Goal: Information Seeking & Learning: Learn about a topic

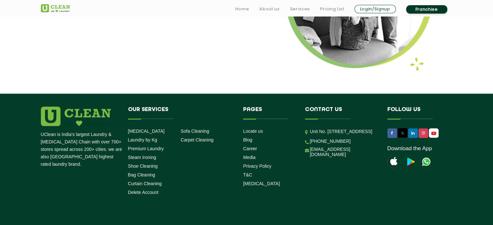
scroll to position [880, 0]
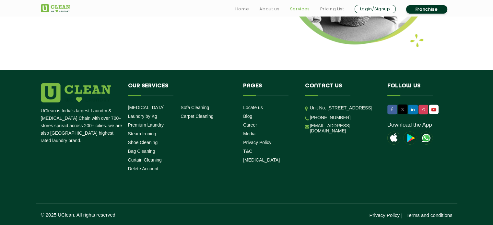
click at [297, 7] on link "Services" at bounding box center [300, 9] width 20 height 8
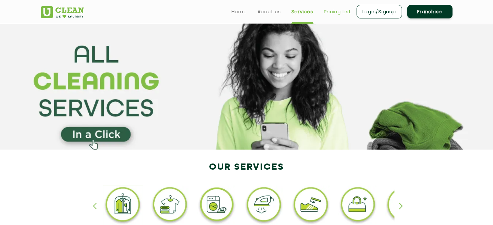
click at [324, 11] on link "Pricing List" at bounding box center [338, 12] width 28 height 8
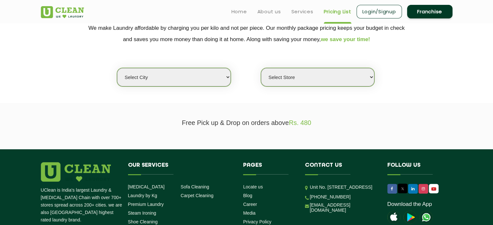
scroll to position [134, 0]
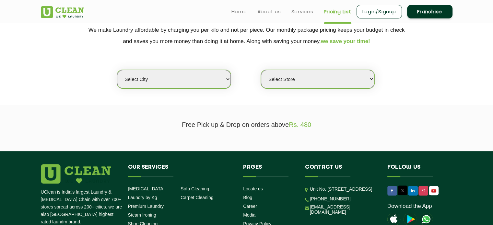
click at [210, 82] on select "Select city Aalo Agartala Agra Ahmedabad Akola Aligarh Alwar - UClean Select Am…" at bounding box center [173, 79] width 113 height 18
select select "11"
click at [117, 70] on select "Select city Aalo Agartala Agra Ahmedabad Akola Aligarh Alwar - UClean Select Am…" at bounding box center [173, 79] width 113 height 18
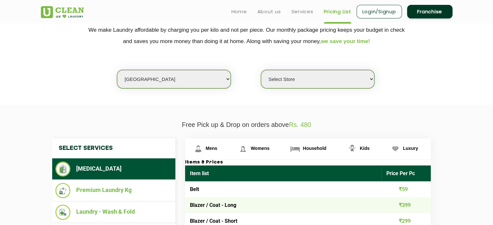
click at [309, 78] on select "Select Store UClean Anna Nagar UClean Navalur UClean Chitlapakkam UClean Urrapa…" at bounding box center [317, 79] width 113 height 18
select select "427"
click at [261, 70] on select "Select Store UClean Anna Nagar UClean Navalur UClean Chitlapakkam UClean Urrapa…" at bounding box center [317, 79] width 113 height 18
click at [411, 98] on section "We make Laundry affordable by charging you per kilo and not per piece. Our mont…" at bounding box center [246, 60] width 493 height 89
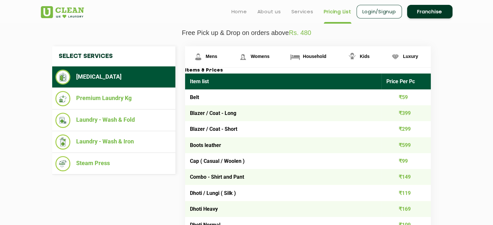
scroll to position [230, 0]
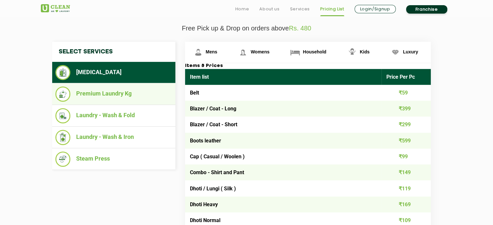
click at [117, 95] on li "Premium Laundry Kg" at bounding box center [113, 94] width 117 height 15
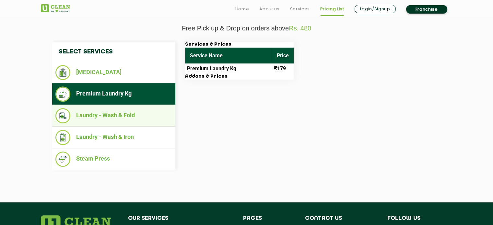
click at [117, 115] on li "Laundry - Wash & Fold" at bounding box center [113, 115] width 117 height 15
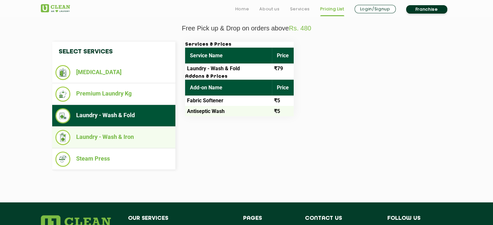
click at [122, 137] on li "Laundry - Wash & Iron" at bounding box center [113, 137] width 117 height 15
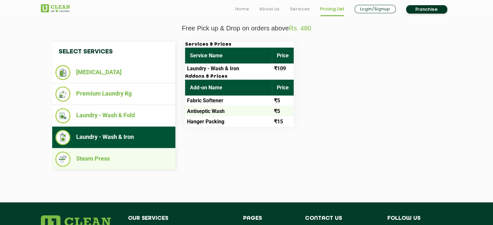
click at [122, 156] on li "Steam Press" at bounding box center [113, 159] width 117 height 15
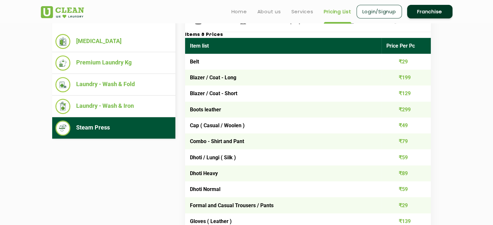
scroll to position [235, 0]
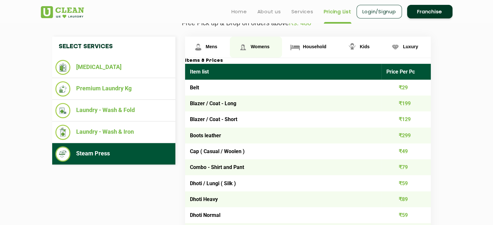
click at [252, 43] on link "Womens" at bounding box center [256, 47] width 52 height 21
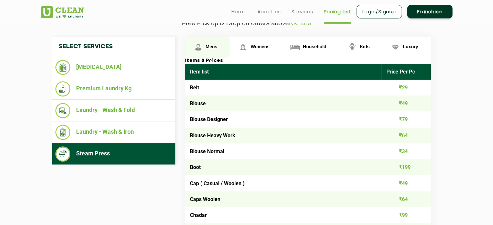
click at [213, 44] on span "Mens" at bounding box center [212, 46] width 12 height 5
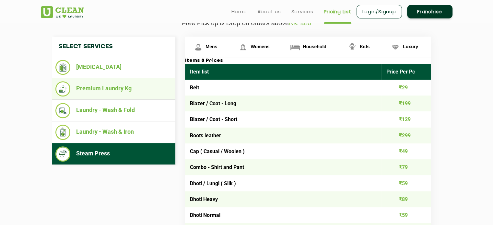
click at [84, 86] on li "Premium Laundry Kg" at bounding box center [113, 88] width 117 height 15
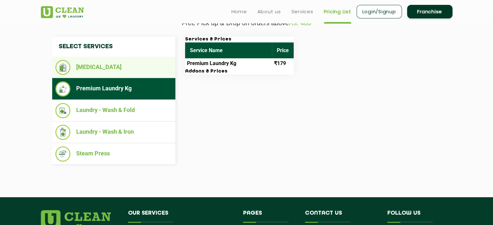
click at [106, 63] on li "[MEDICAL_DATA]" at bounding box center [113, 67] width 117 height 15
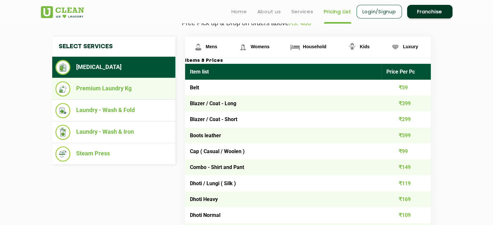
click at [105, 83] on li "Premium Laundry Kg" at bounding box center [113, 88] width 117 height 15
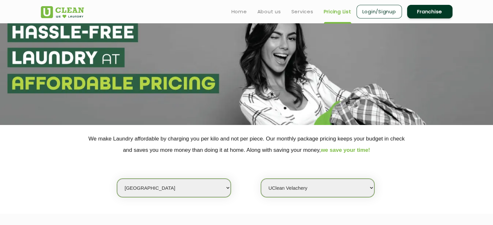
scroll to position [0, 0]
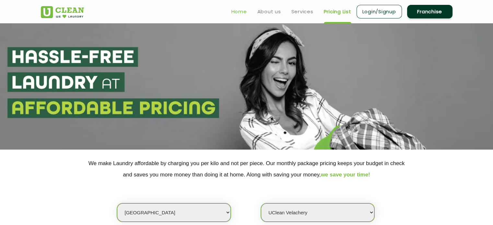
click at [243, 12] on link "Home" at bounding box center [239, 12] width 16 height 8
